Goal: Information Seeking & Learning: Learn about a topic

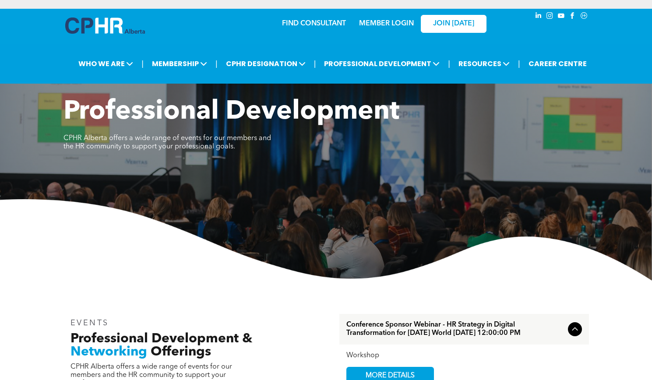
scroll to position [233, 0]
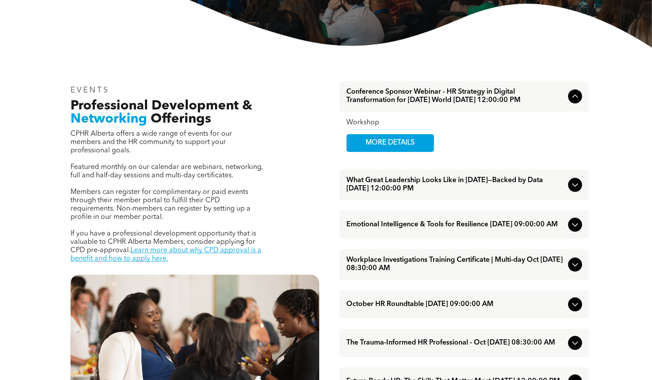
click at [574, 190] on icon at bounding box center [575, 185] width 11 height 11
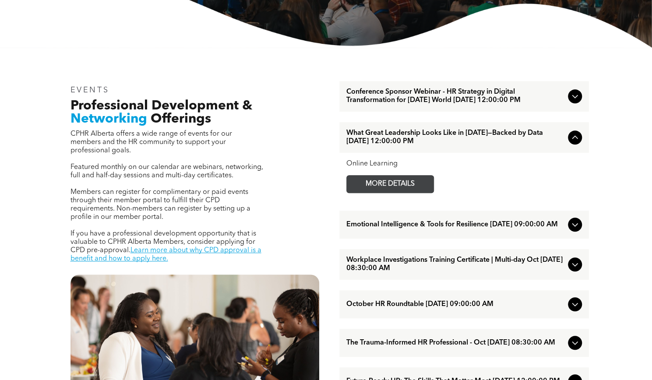
click at [387, 189] on span "MORE DETAILS" at bounding box center [390, 184] width 69 height 17
click at [366, 191] on span "MORE DETAILS" at bounding box center [390, 184] width 69 height 17
click at [408, 229] on span "Emotional Intelligence & Tools for Resilience [DATE] 09:00:00 AM" at bounding box center [456, 225] width 218 height 8
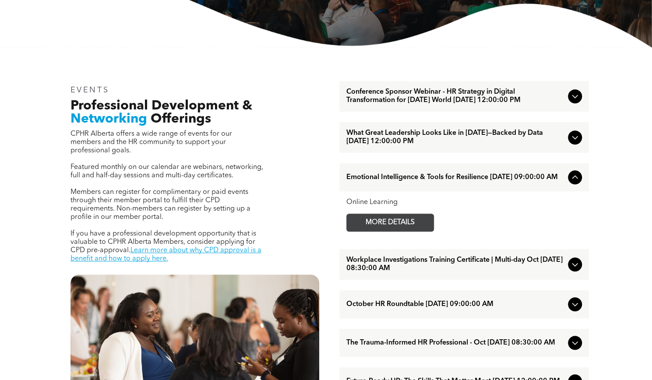
click at [388, 231] on span "MORE DETAILS" at bounding box center [390, 222] width 69 height 17
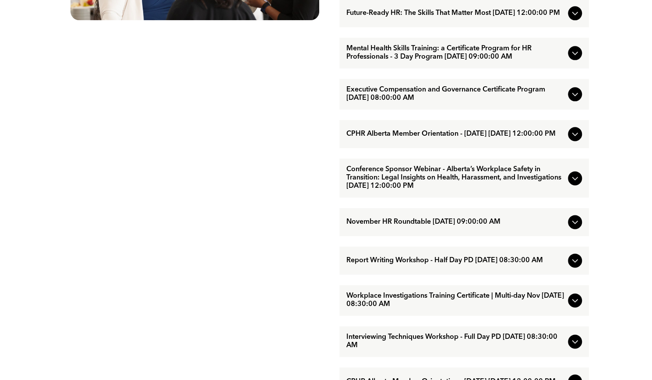
scroll to position [603, 0]
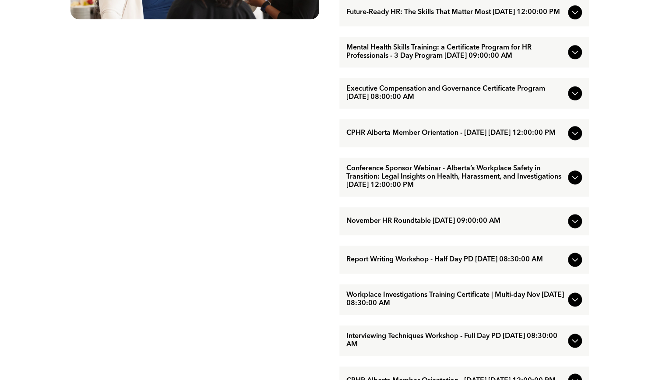
click at [440, 264] on span "Report Writing Workshop - Half Day PD [DATE] 08:30:00 AM" at bounding box center [456, 260] width 218 height 8
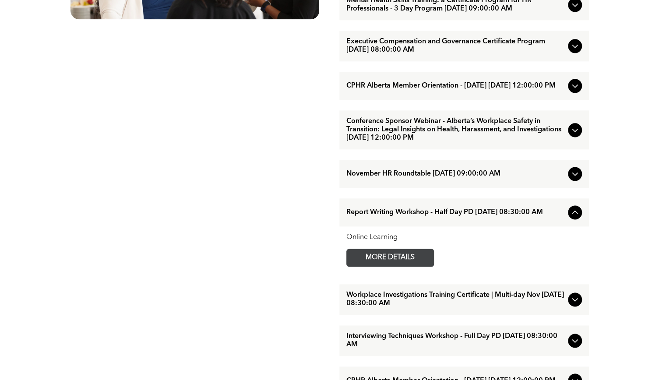
click at [402, 266] on span "MORE DETAILS" at bounding box center [390, 257] width 69 height 17
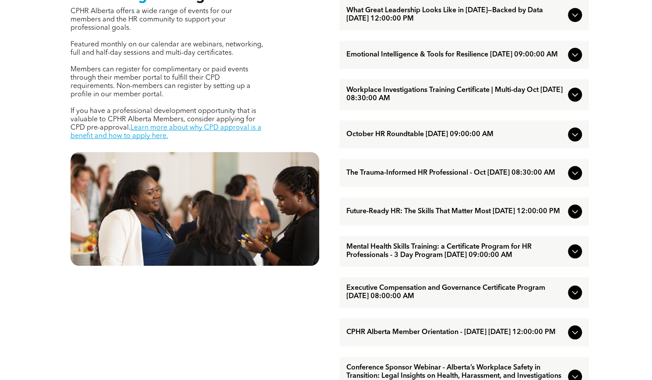
scroll to position [355, 0]
click at [423, 103] on span "Workplace Investigations Training Certificate | Multi-day Oct [DATE] 08:30:00 AM" at bounding box center [456, 95] width 218 height 17
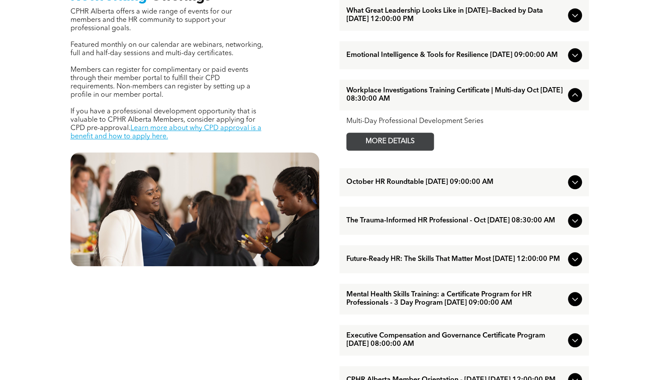
click at [385, 150] on span "MORE DETAILS" at bounding box center [390, 141] width 69 height 17
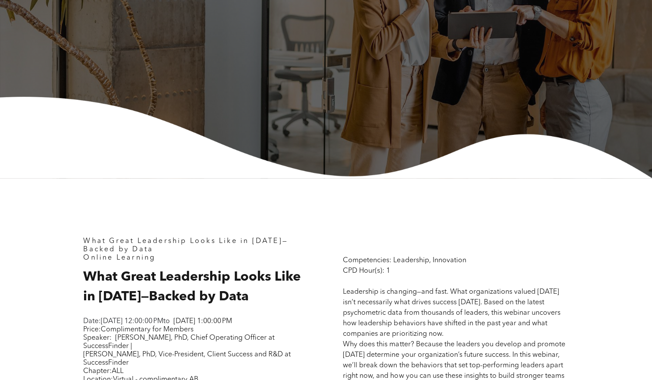
scroll to position [220, 0]
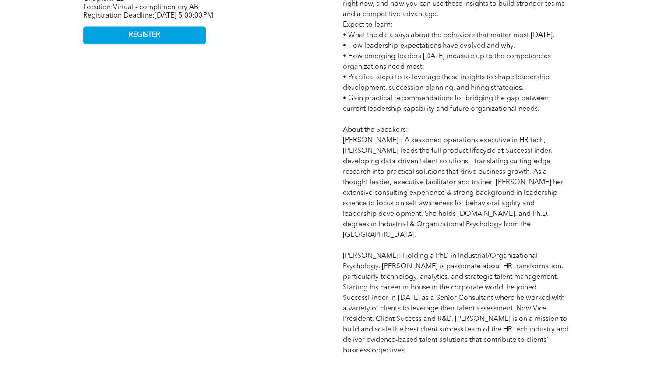
scroll to position [702, 0]
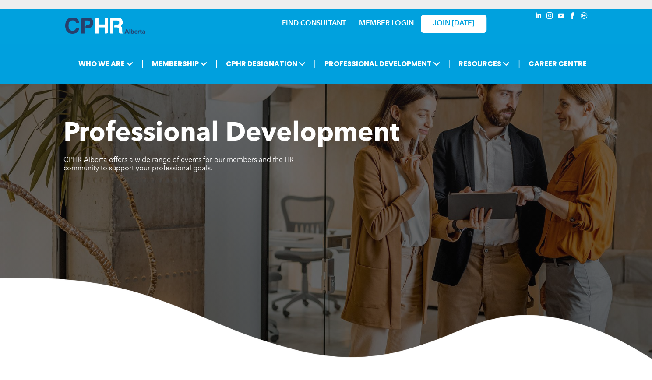
scroll to position [247, 0]
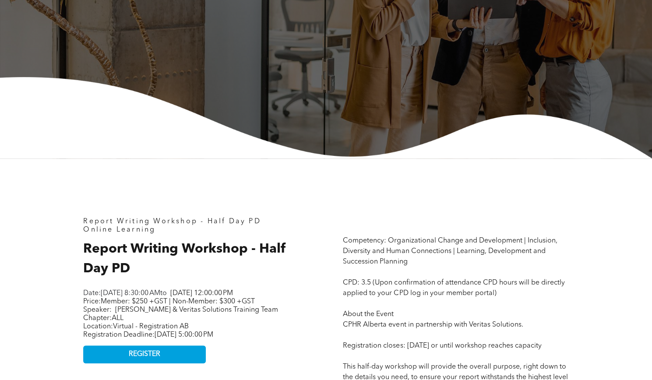
scroll to position [233, 0]
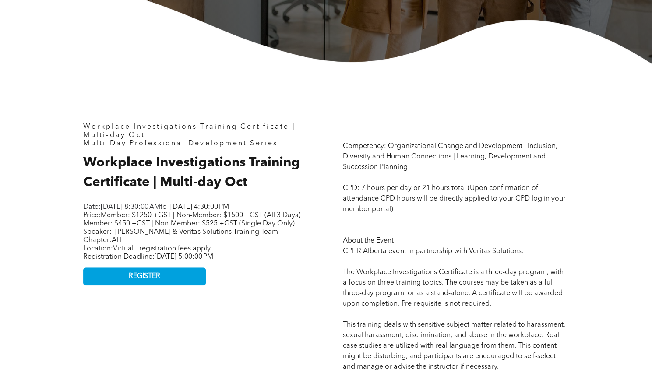
scroll to position [296, 0]
